Goal: Navigation & Orientation: Find specific page/section

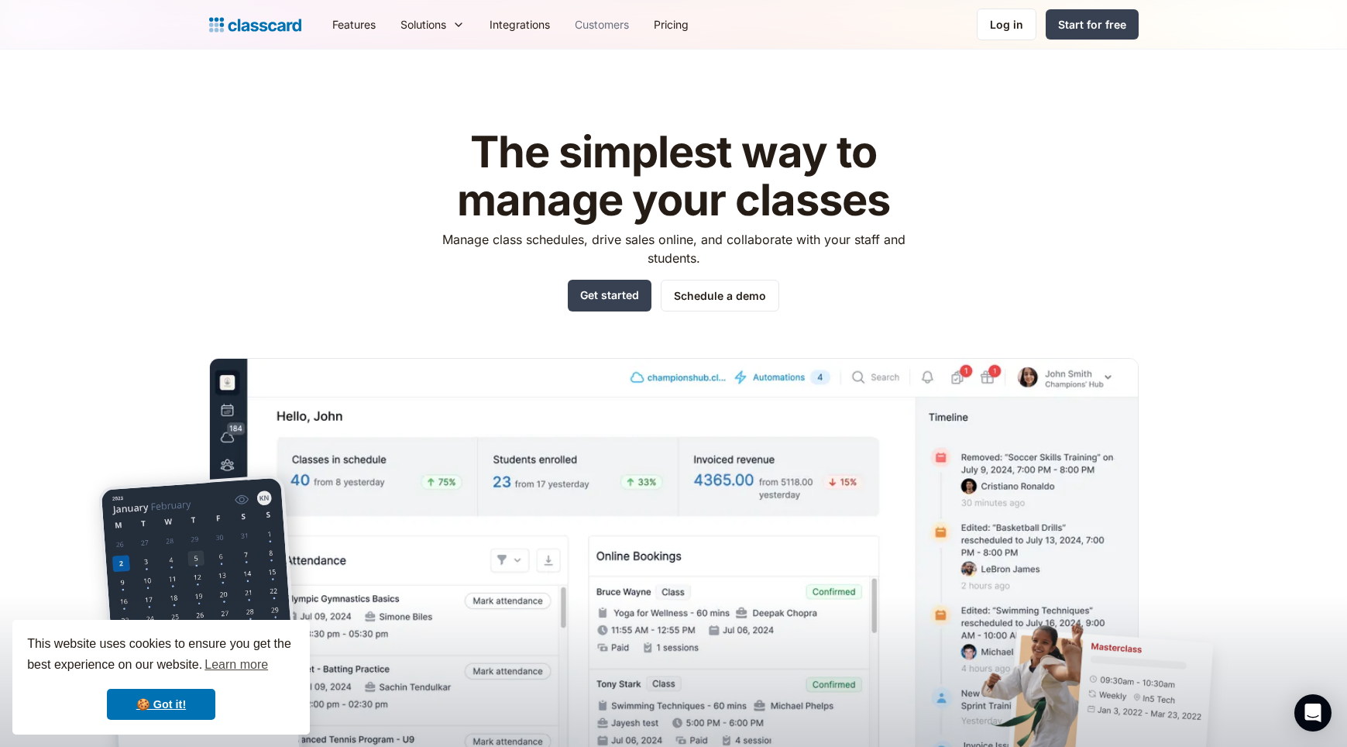
click at [625, 29] on link "Customers" at bounding box center [601, 24] width 79 height 35
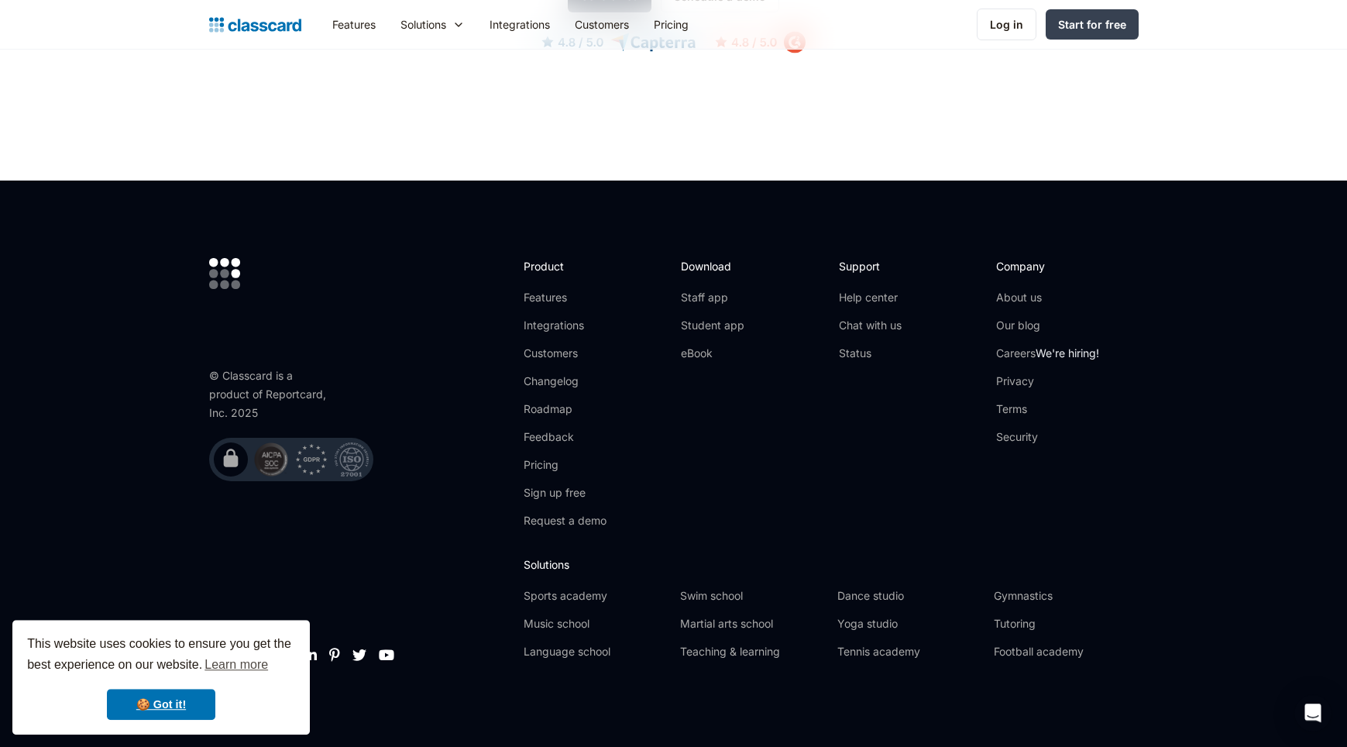
scroll to position [2241, 0]
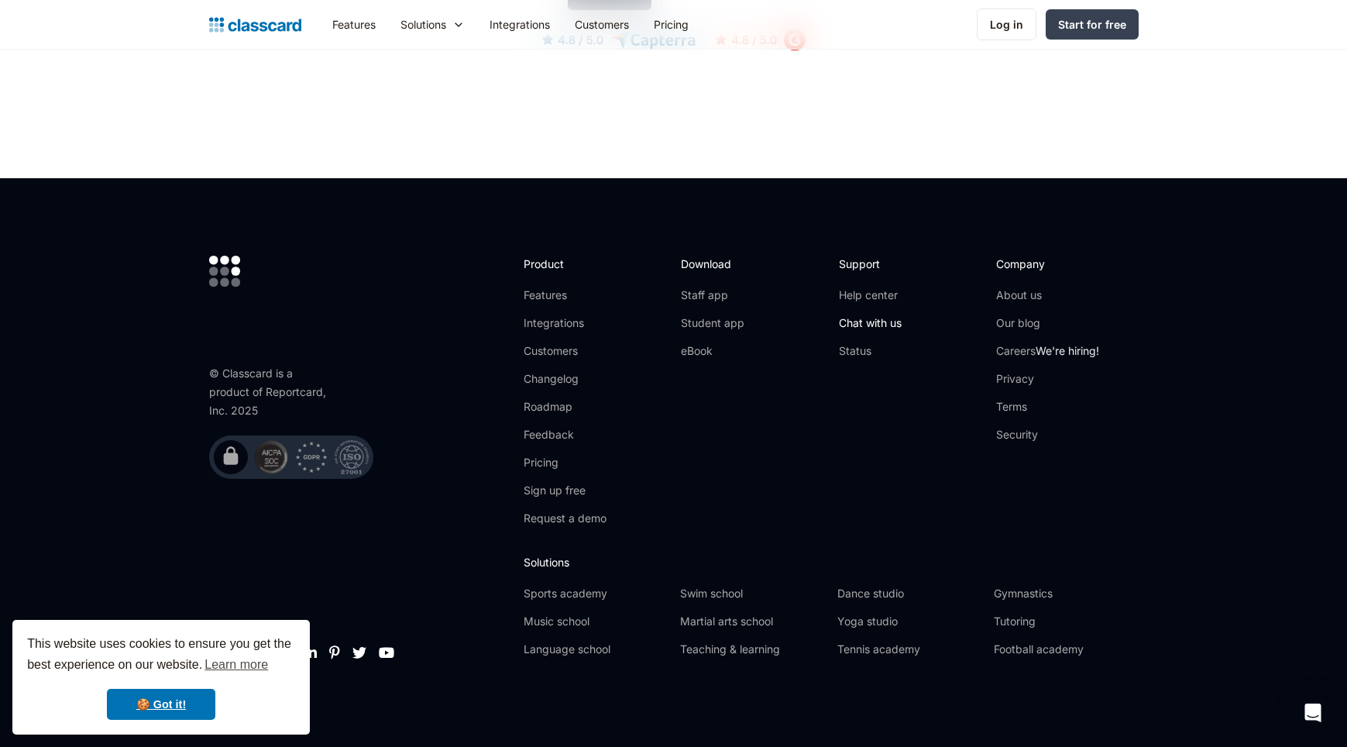
click at [861, 327] on link "Chat with us" at bounding box center [870, 322] width 63 height 15
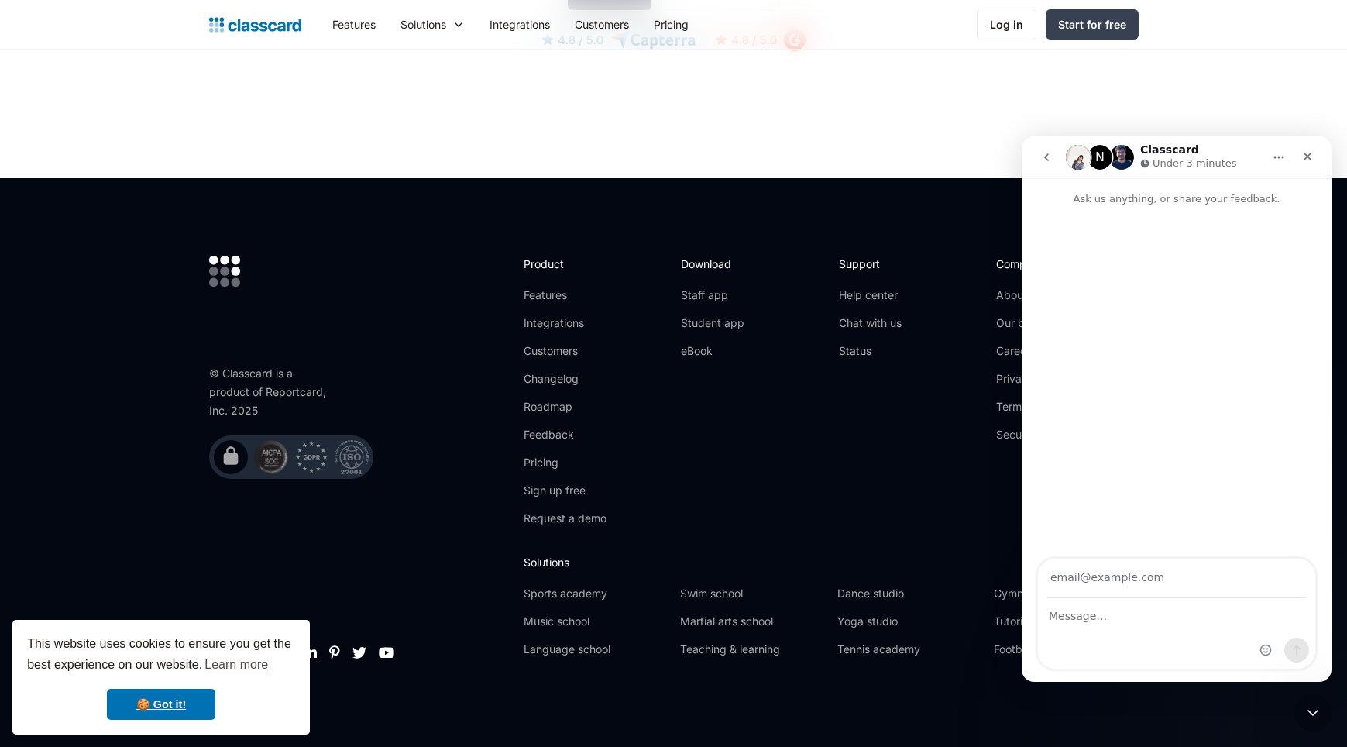
scroll to position [0, 0]
click at [1047, 151] on icon "go back" at bounding box center [1046, 157] width 12 height 12
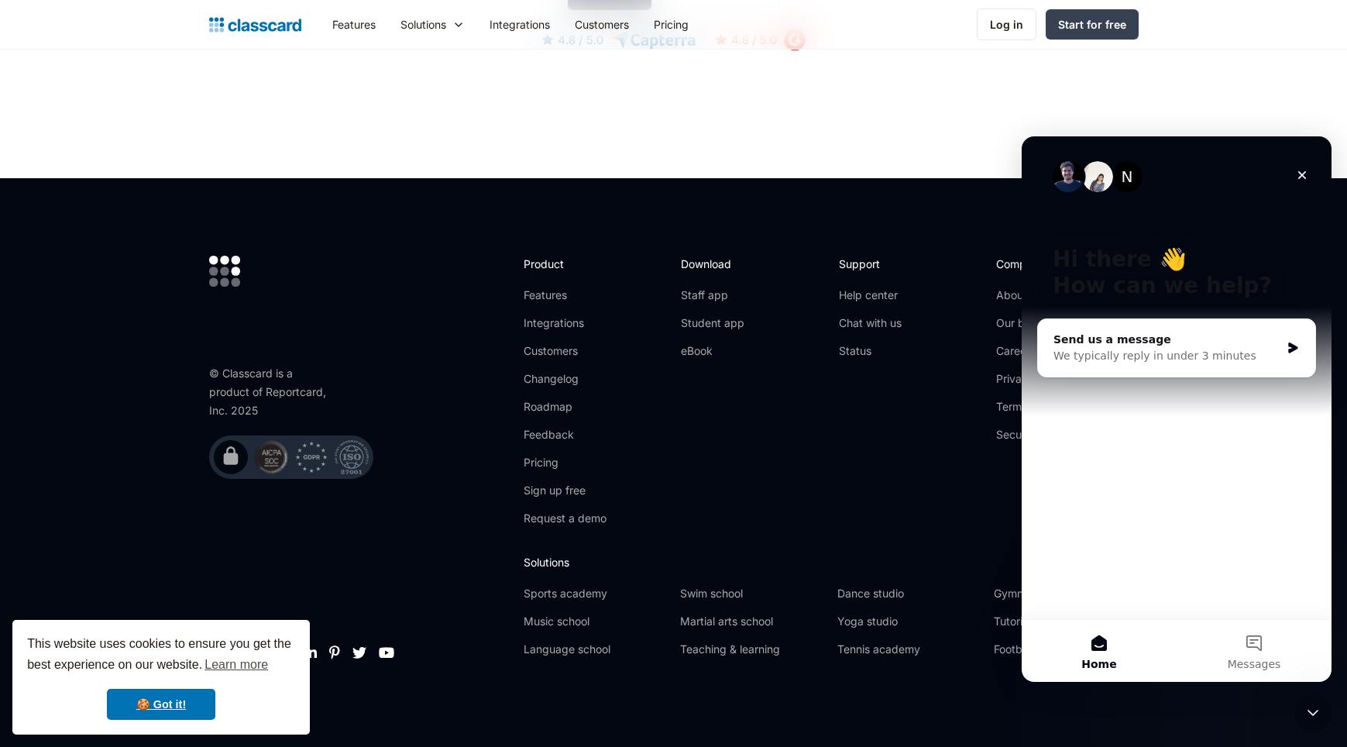
click at [1305, 170] on icon "Close" at bounding box center [1302, 175] width 12 height 12
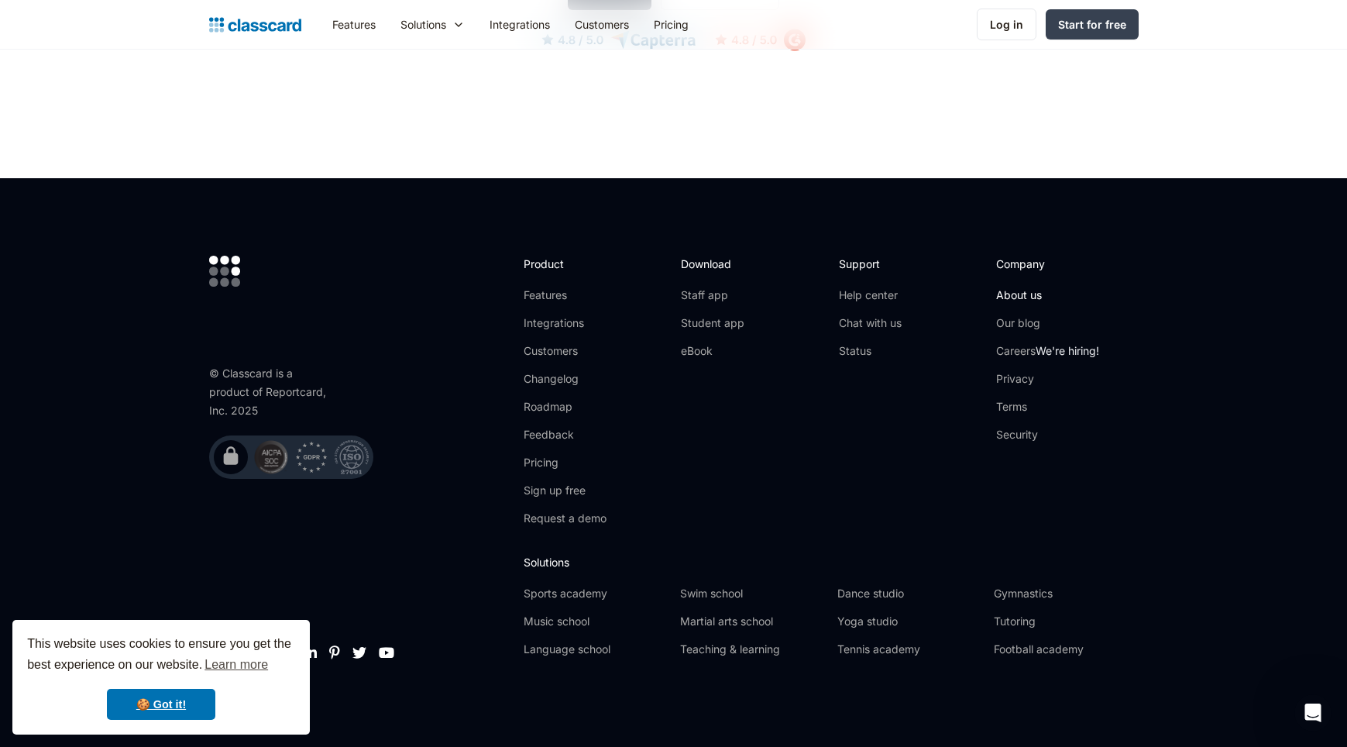
click at [1056, 302] on link "About us" at bounding box center [1047, 294] width 103 height 15
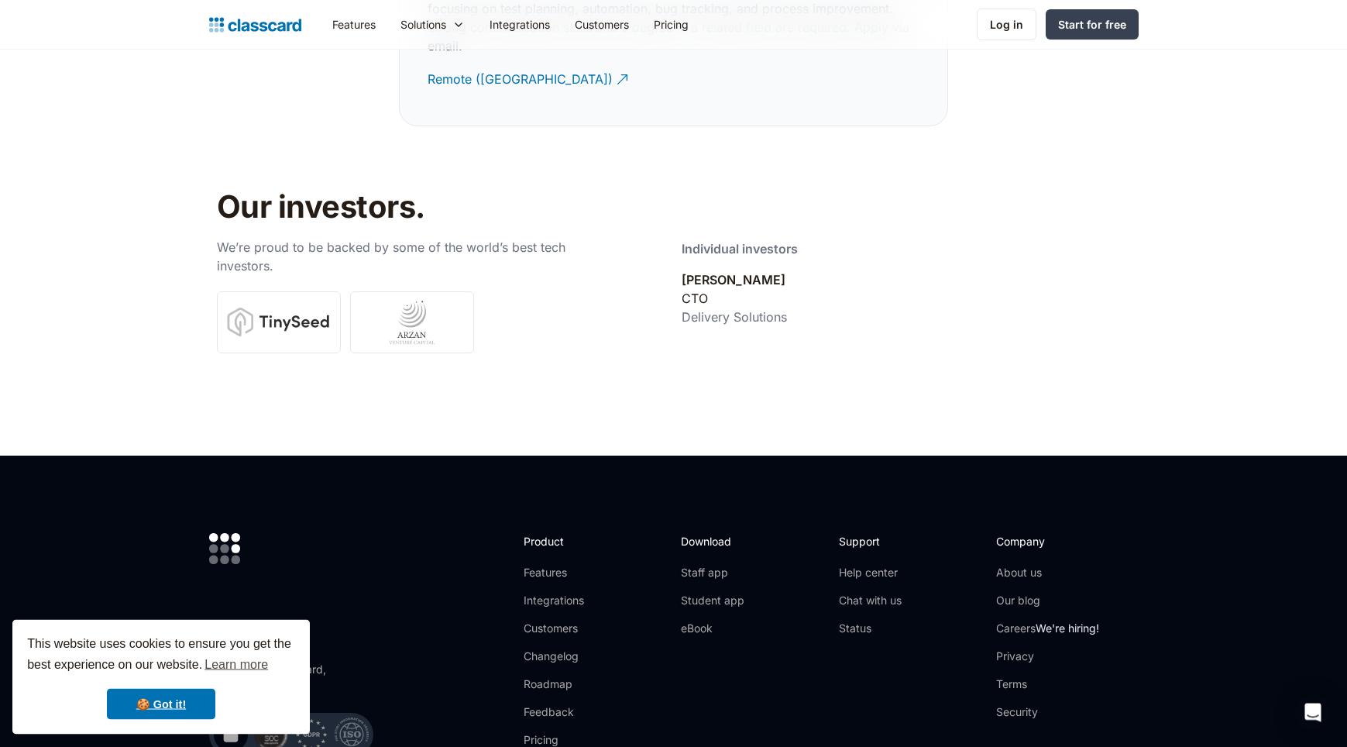
scroll to position [5163, 0]
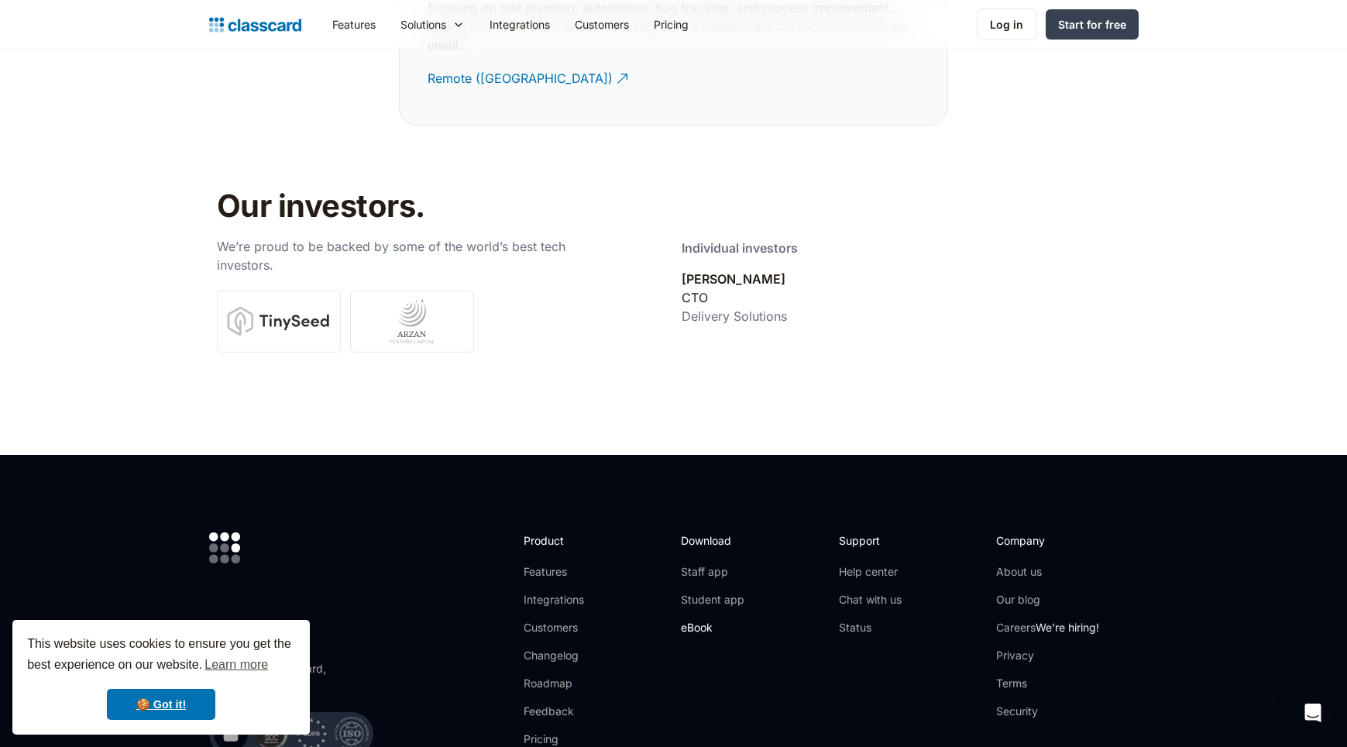
click at [696, 620] on link "eBook" at bounding box center [713, 627] width 64 height 15
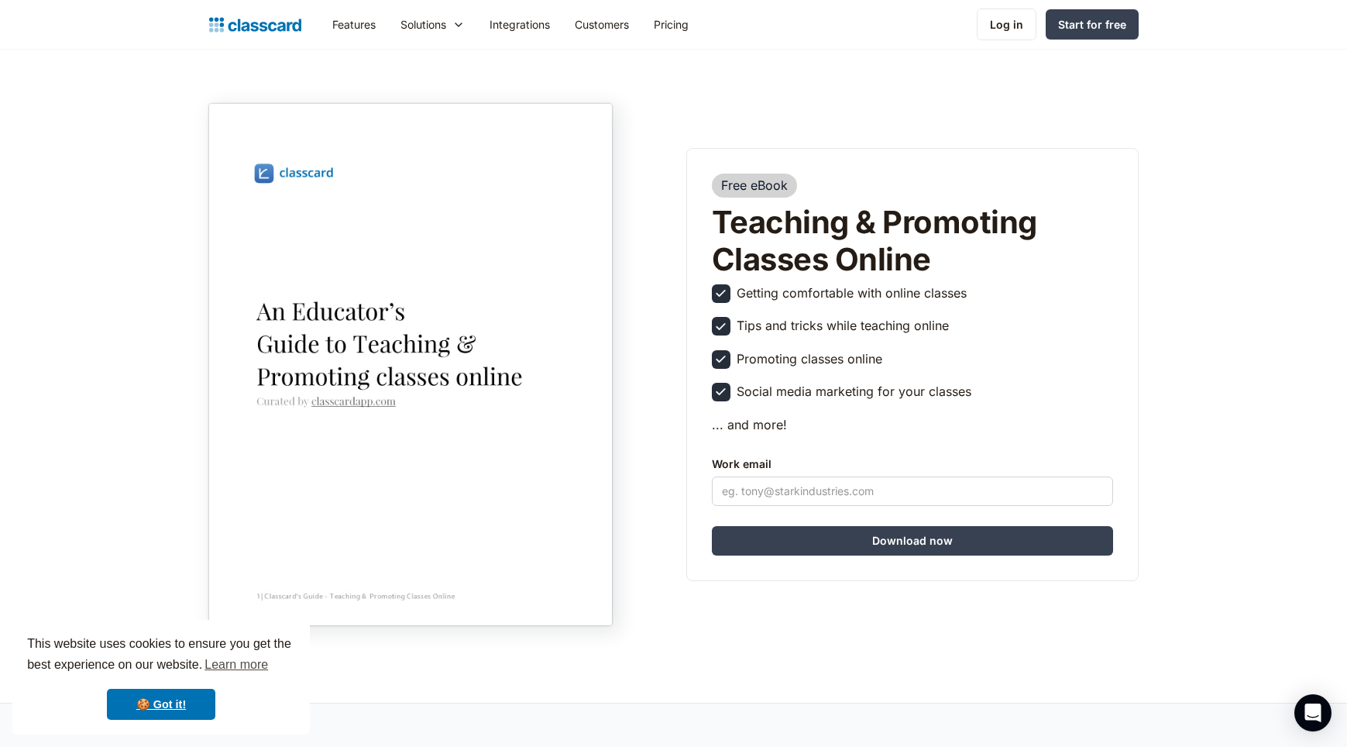
click at [471, 404] on img at bounding box center [410, 364] width 403 height 521
click at [350, 401] on img at bounding box center [410, 364] width 403 height 521
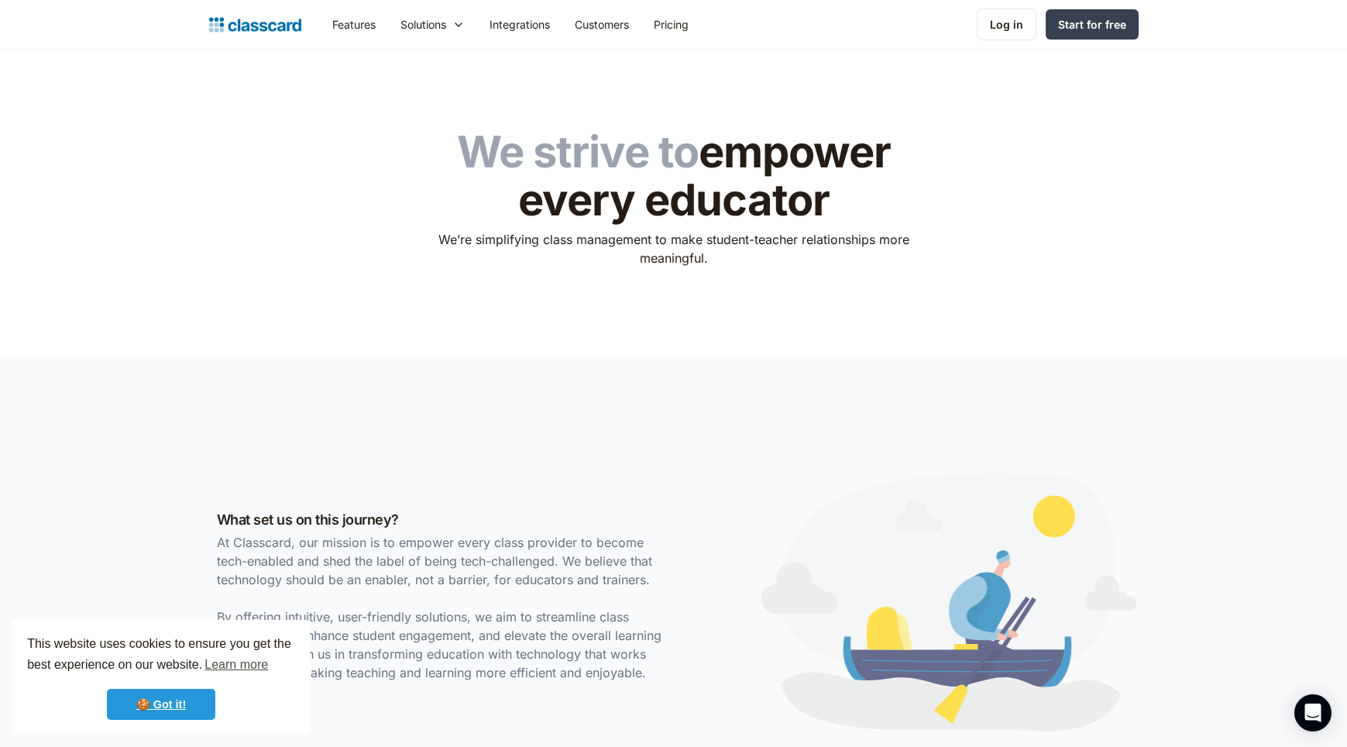
click at [176, 711] on link "🍪 Got it!" at bounding box center [161, 704] width 108 height 31
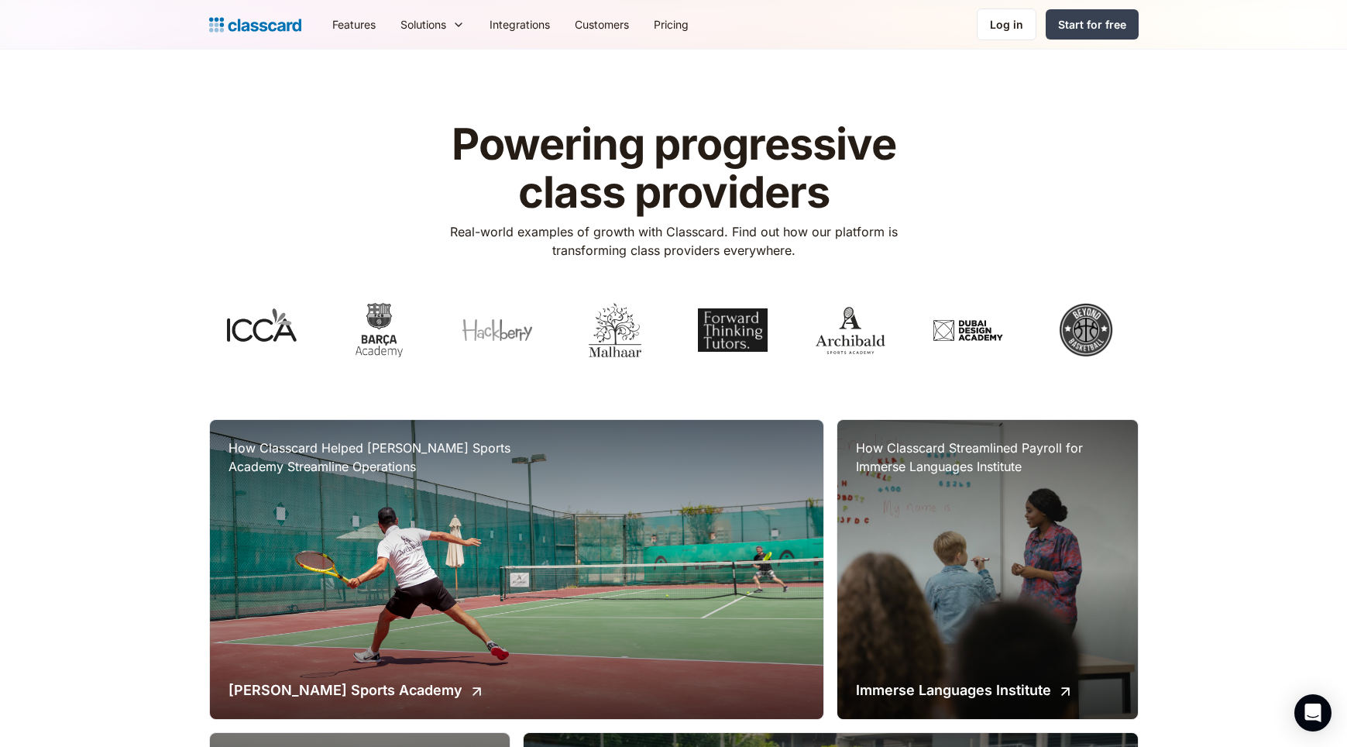
scroll to position [2241, 0]
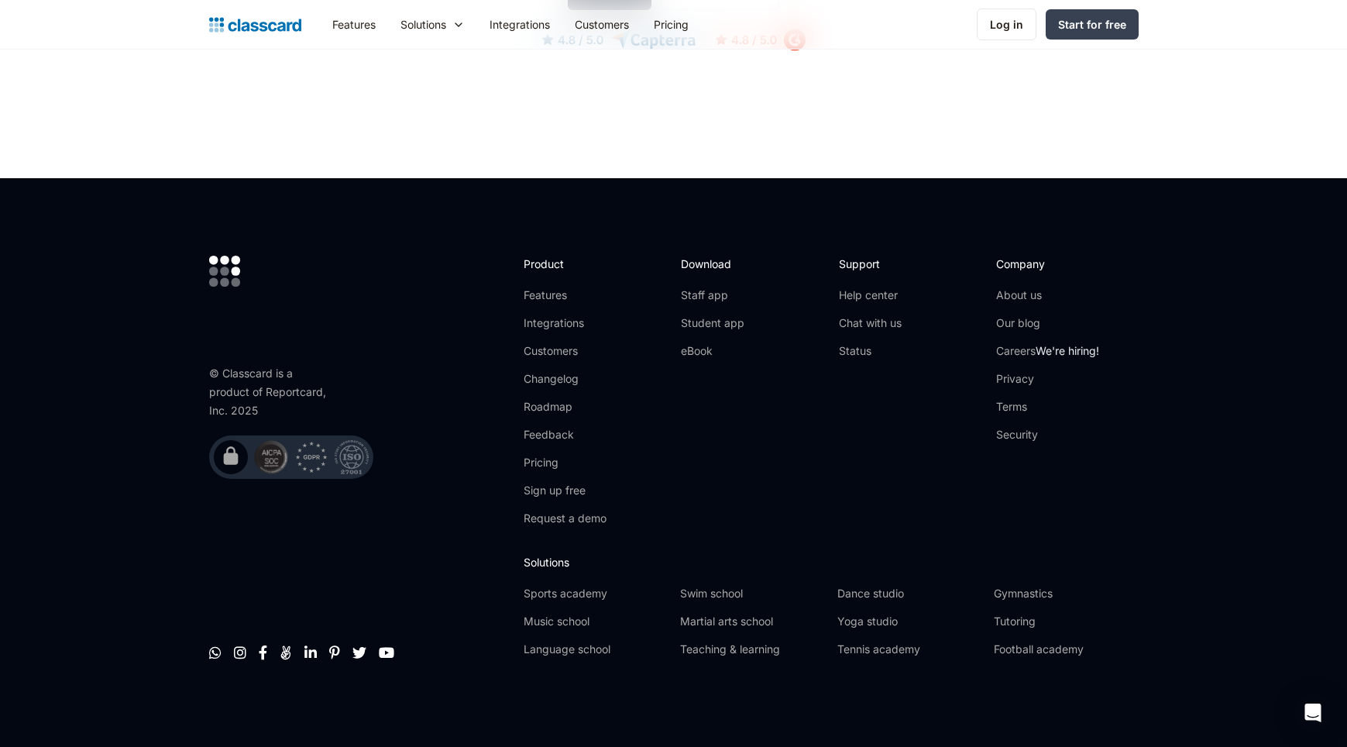
drag, startPoint x: 352, startPoint y: 456, endPoint x: 320, endPoint y: 457, distance: 31.8
click at [352, 456] on img at bounding box center [352, 457] width 34 height 34
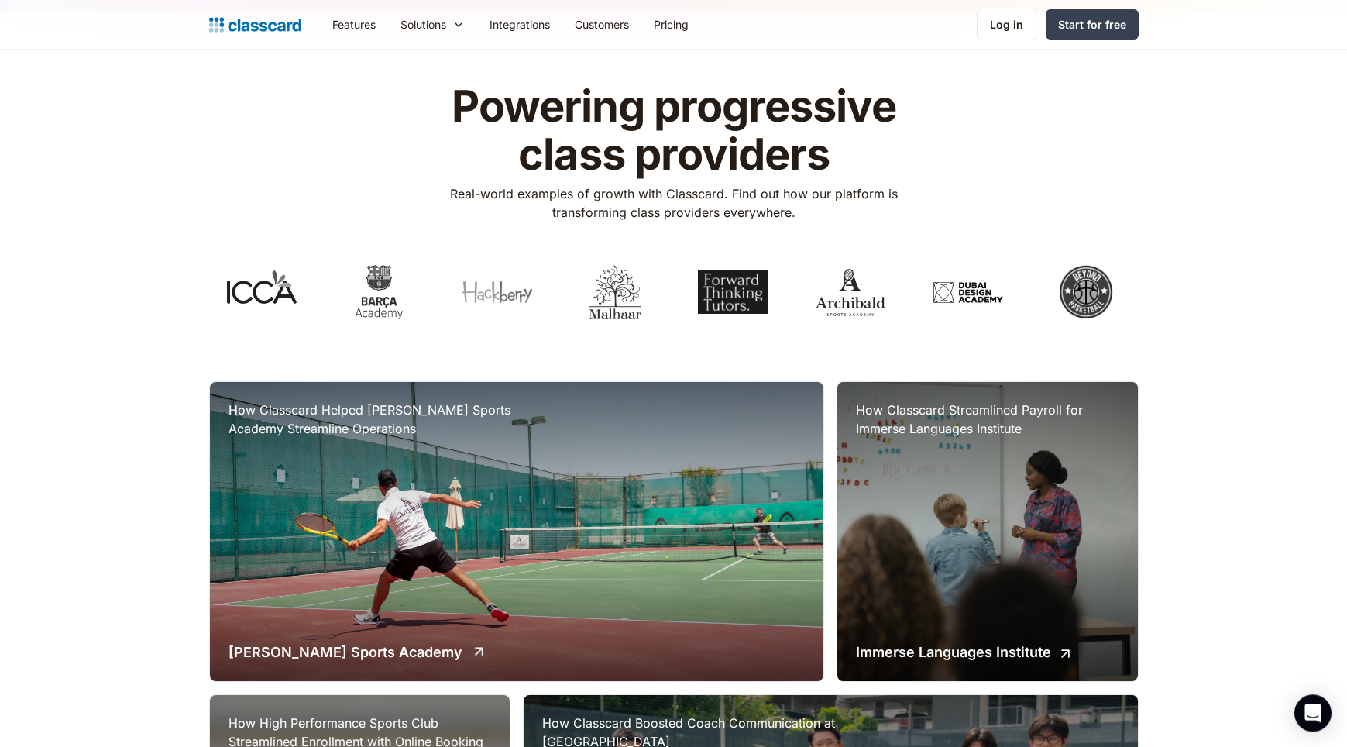
scroll to position [29, 0]
